Goal: Task Accomplishment & Management: Use online tool/utility

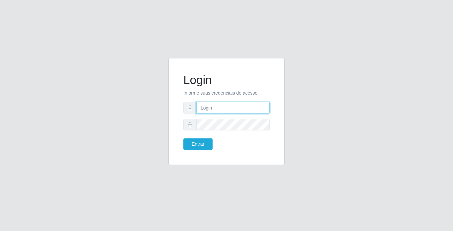
click at [207, 105] on input "text" at bounding box center [232, 108] width 73 height 12
type input "mariajose@bemais"
click at [183, 138] on button "Entrar" at bounding box center [197, 144] width 29 height 12
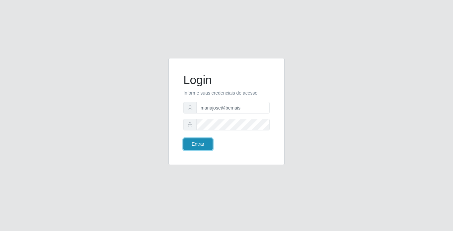
click at [204, 143] on button "Entrar" at bounding box center [197, 144] width 29 height 12
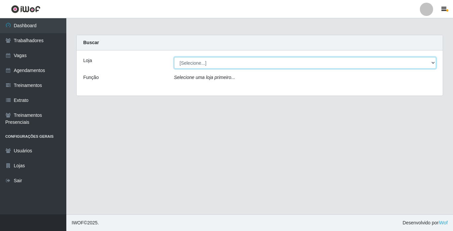
click at [432, 66] on select "[Selecione...] Bemais Supermercados - [GEOGRAPHIC_DATA]" at bounding box center [305, 63] width 262 height 12
select select "250"
click at [174, 57] on select "[Selecione...] Bemais Supermercados - [GEOGRAPHIC_DATA]" at bounding box center [305, 63] width 262 height 12
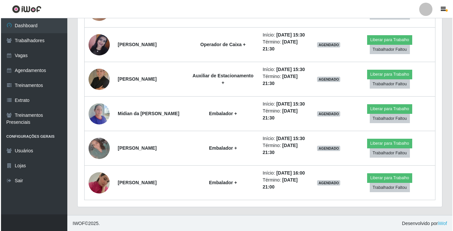
scroll to position [918, 0]
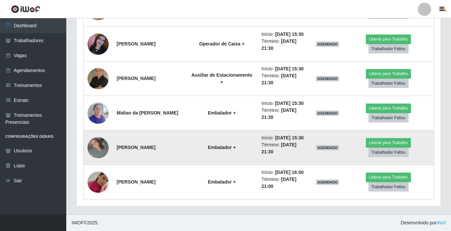
click at [102, 149] on img at bounding box center [97, 147] width 21 height 21
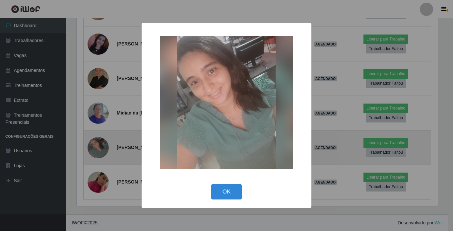
click at [102, 149] on div "× OK Cancel" at bounding box center [226, 115] width 453 height 231
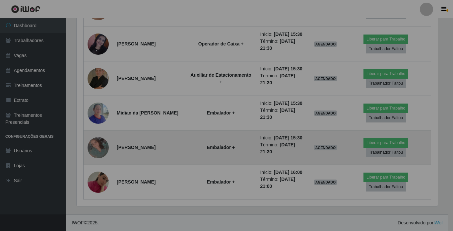
scroll to position [138, 364]
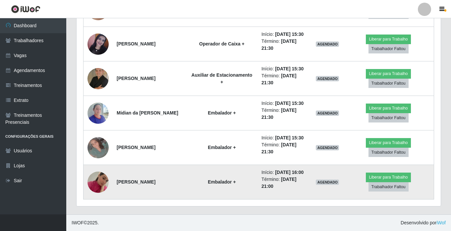
click at [100, 176] on img at bounding box center [97, 182] width 21 height 38
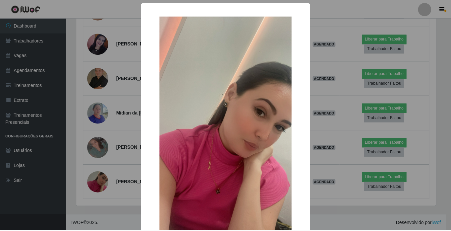
scroll to position [138, 361]
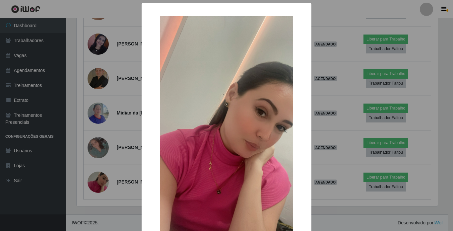
click at [101, 177] on div "× OK Cancel" at bounding box center [226, 115] width 453 height 231
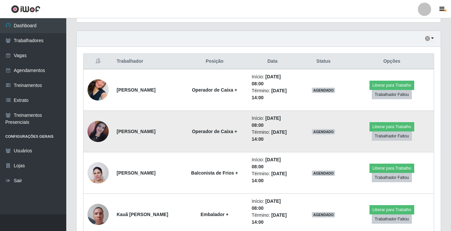
scroll to position [285, 0]
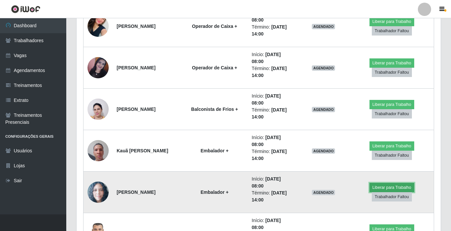
click at [392, 184] on button "Liberar para Trabalho" at bounding box center [391, 187] width 45 height 9
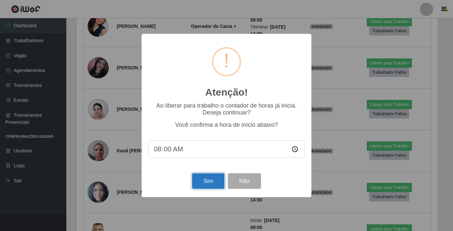
click at [213, 182] on button "Sim" at bounding box center [208, 181] width 32 height 16
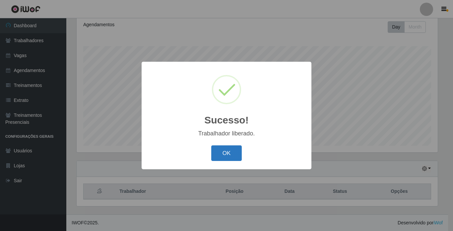
click at [219, 153] on button "OK" at bounding box center [226, 153] width 31 height 16
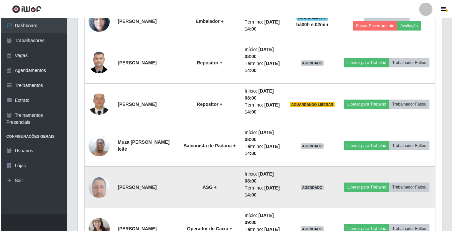
scroll to position [456, 0]
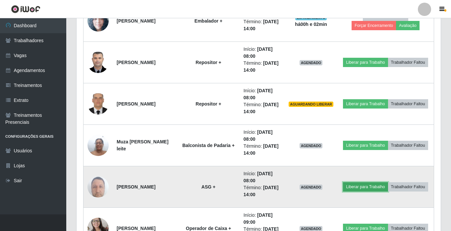
click at [370, 185] on button "Liberar para Trabalho" at bounding box center [365, 186] width 45 height 9
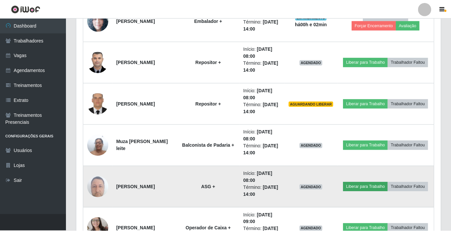
scroll to position [138, 361]
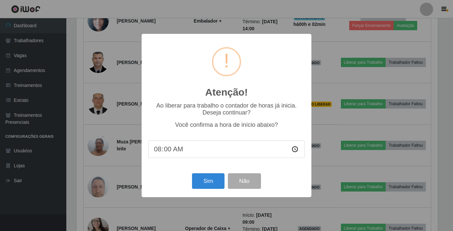
click at [335, 170] on div "Atenção! × Ao liberar para trabalho o contador de horas já inicia. Deseja conti…" at bounding box center [226, 115] width 453 height 231
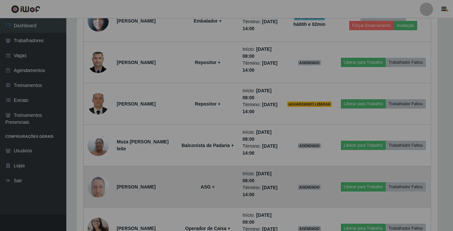
scroll to position [138, 364]
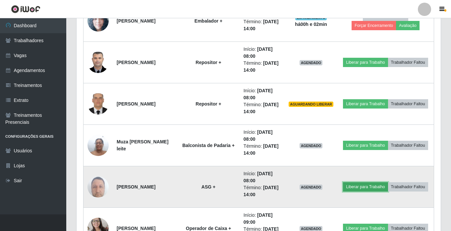
click at [364, 186] on button "Liberar para Trabalho" at bounding box center [365, 186] width 45 height 9
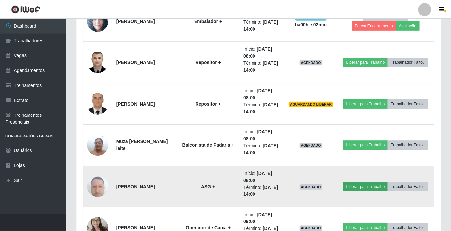
scroll to position [138, 361]
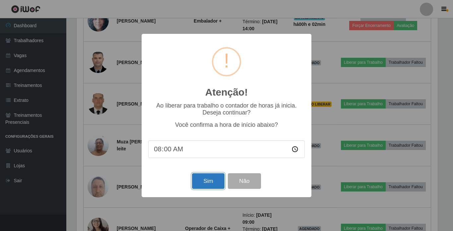
click at [207, 179] on button "Sim" at bounding box center [208, 181] width 32 height 16
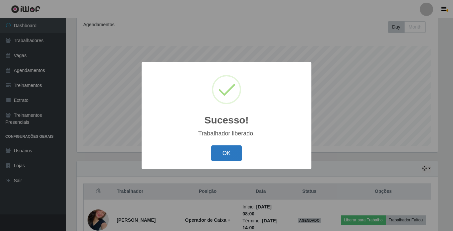
click at [219, 152] on button "OK" at bounding box center [226, 153] width 31 height 16
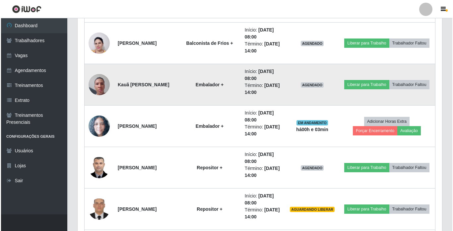
scroll to position [390, 0]
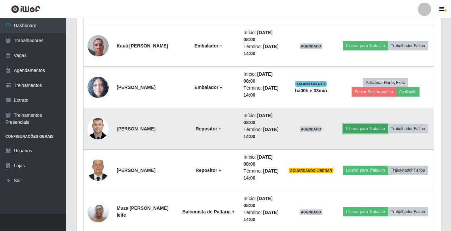
click at [352, 128] on button "Liberar para Trabalho" at bounding box center [365, 128] width 45 height 9
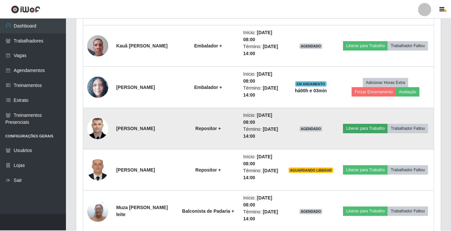
scroll to position [138, 361]
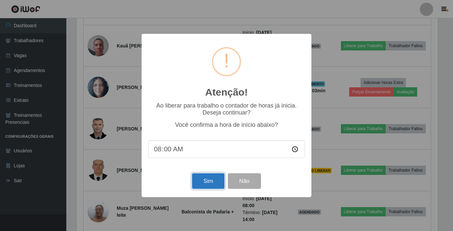
click at [206, 179] on button "Sim" at bounding box center [208, 181] width 32 height 16
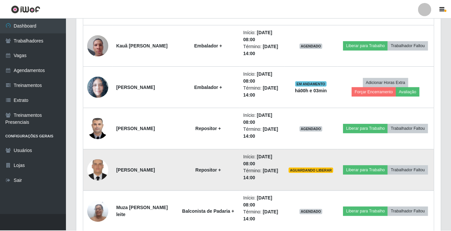
scroll to position [0, 0]
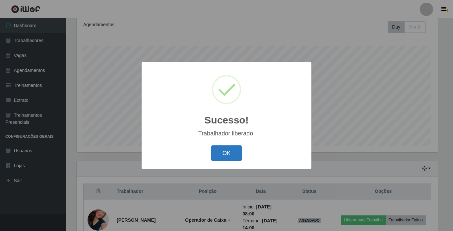
click at [233, 158] on button "OK" at bounding box center [226, 153] width 31 height 16
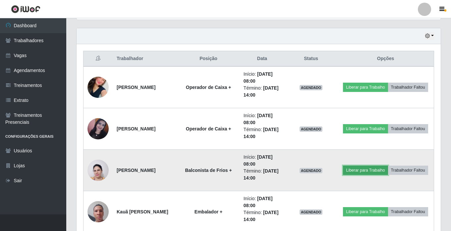
click at [355, 167] on button "Liberar para Trabalho" at bounding box center [365, 169] width 45 height 9
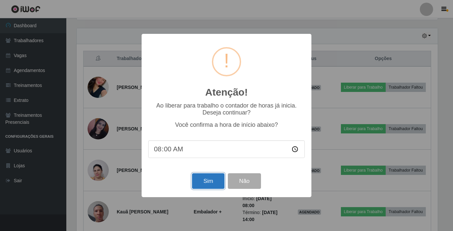
click at [205, 183] on button "Sim" at bounding box center [208, 181] width 32 height 16
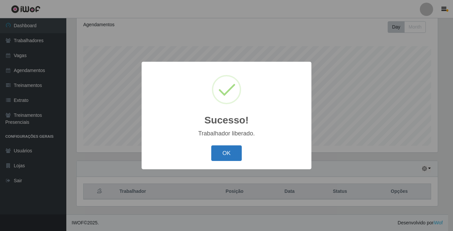
click at [227, 154] on button "OK" at bounding box center [226, 153] width 31 height 16
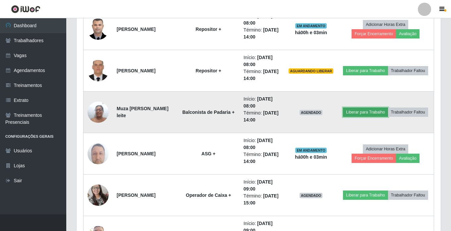
click at [360, 112] on button "Liberar para Trabalho" at bounding box center [365, 111] width 45 height 9
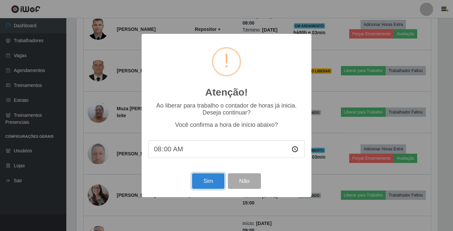
click at [212, 180] on button "Sim" at bounding box center [208, 181] width 32 height 16
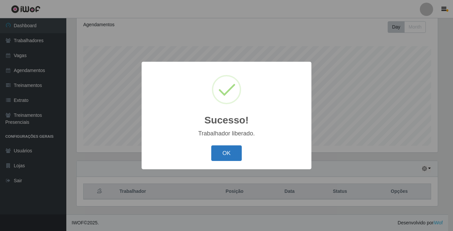
click at [230, 155] on button "OK" at bounding box center [226, 153] width 31 height 16
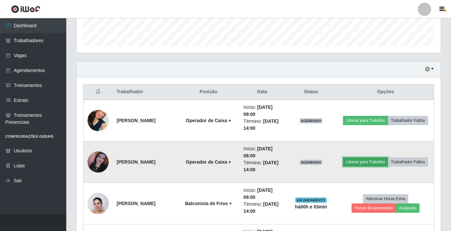
click at [354, 161] on button "Liberar para Trabalho" at bounding box center [365, 161] width 45 height 9
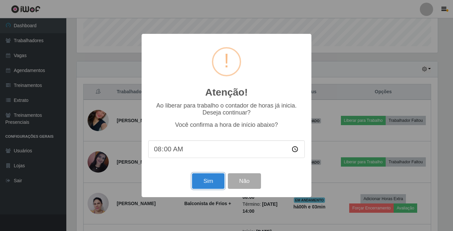
click at [207, 181] on button "Sim" at bounding box center [208, 181] width 32 height 16
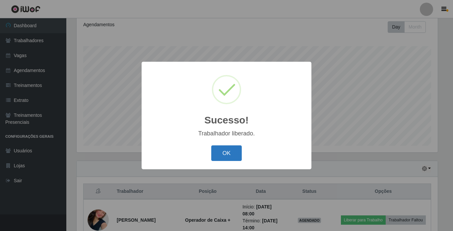
click at [238, 156] on button "OK" at bounding box center [226, 153] width 31 height 16
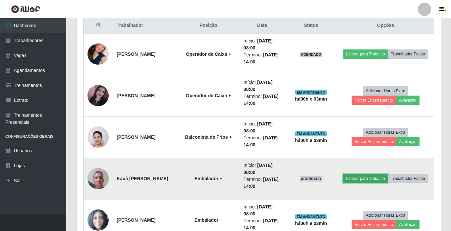
click at [378, 180] on button "Liberar para Trabalho" at bounding box center [365, 178] width 45 height 9
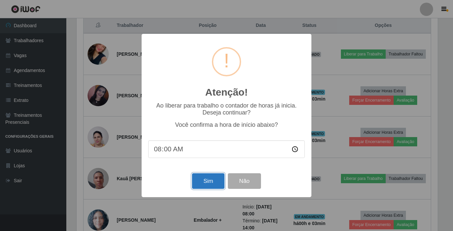
click at [208, 179] on button "Sim" at bounding box center [208, 181] width 32 height 16
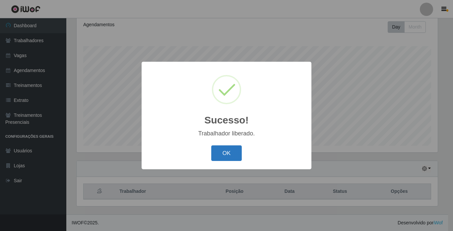
click at [223, 155] on button "OK" at bounding box center [226, 153] width 31 height 16
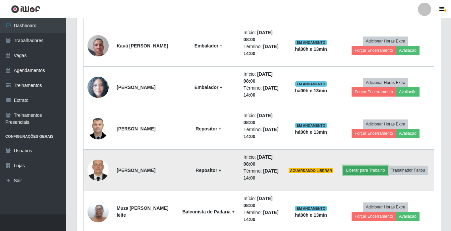
click at [370, 171] on button "Liberar para Trabalho" at bounding box center [365, 169] width 45 height 9
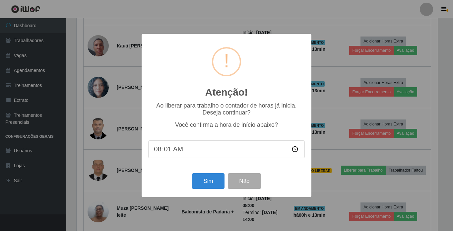
type input "08:13"
click at [203, 182] on button "Sim" at bounding box center [208, 181] width 32 height 16
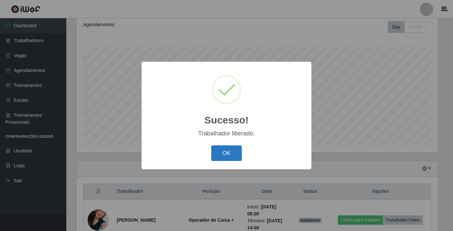
click at [229, 152] on button "OK" at bounding box center [226, 153] width 31 height 16
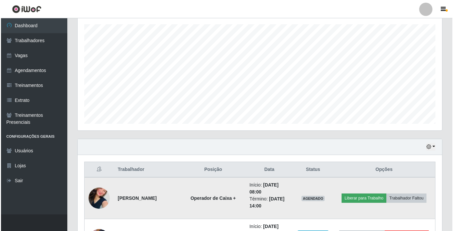
scroll to position [158, 0]
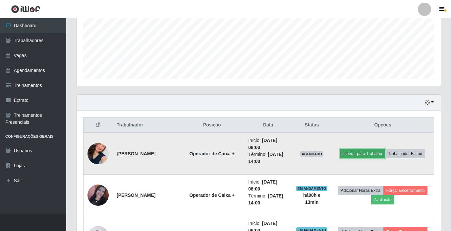
click at [364, 153] on button "Liberar para Trabalho" at bounding box center [362, 153] width 45 height 9
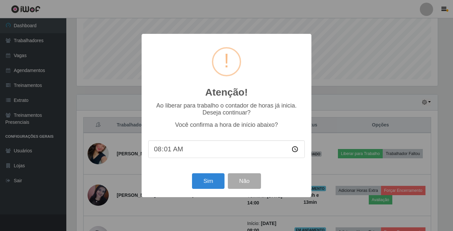
type input "08:14"
click at [214, 184] on button "Sim" at bounding box center [208, 181] width 32 height 16
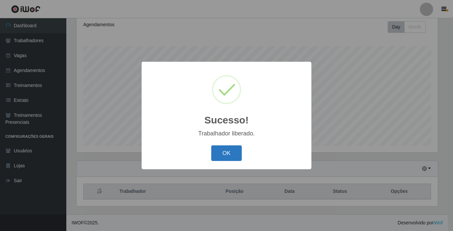
click at [219, 150] on button "OK" at bounding box center [226, 153] width 31 height 16
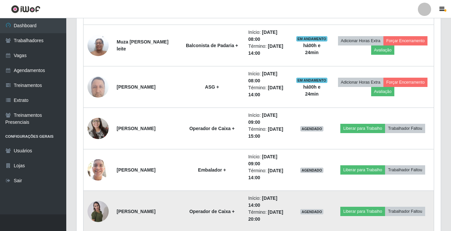
scroll to position [555, 0]
